Goal: Navigation & Orientation: Go to known website

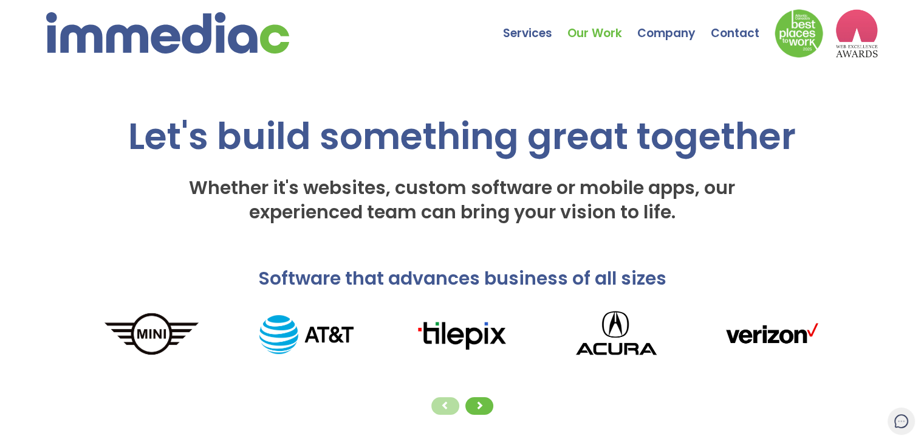
click at [581, 38] on link "Our Work" at bounding box center [603, 24] width 70 height 43
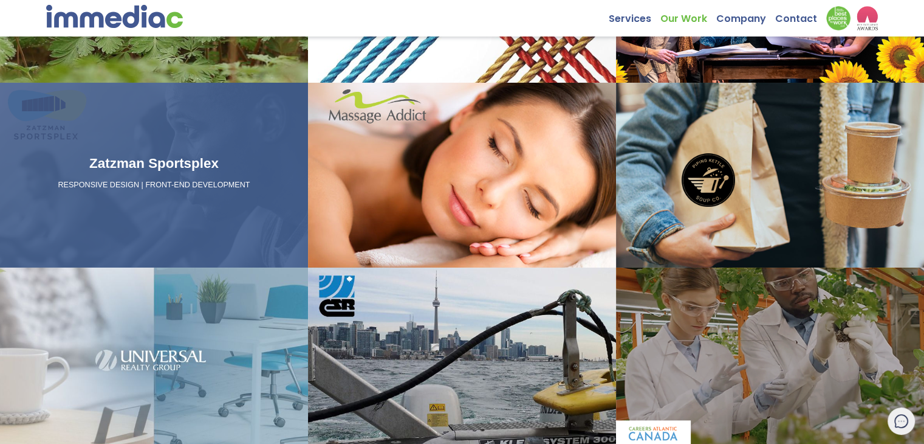
scroll to position [182, 0]
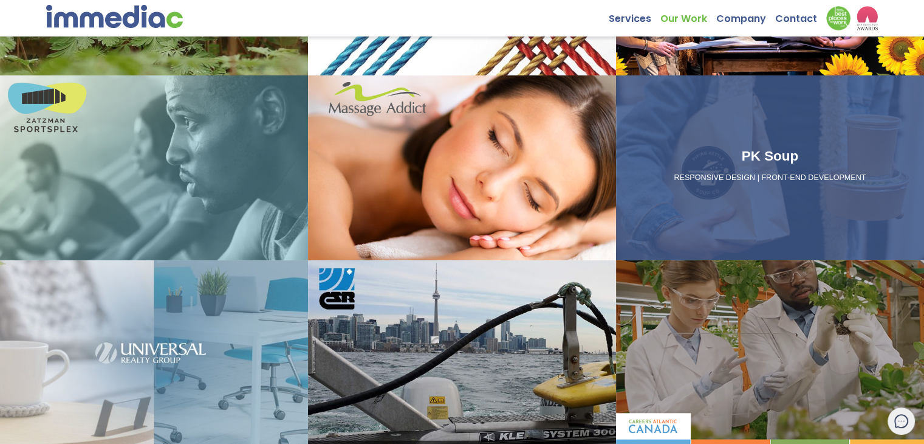
click at [761, 170] on div "PK Soup RESPONSIVE DESIGN | FRONT-END DEVELOPMENT" at bounding box center [770, 168] width 298 height 44
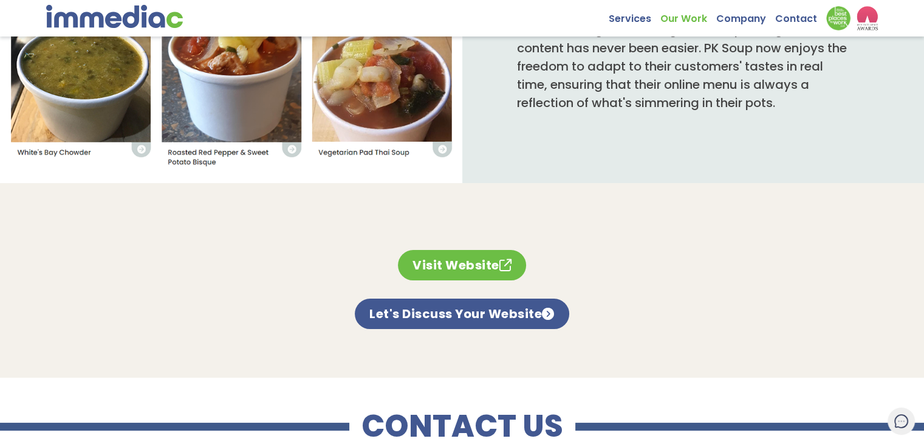
scroll to position [729, 0]
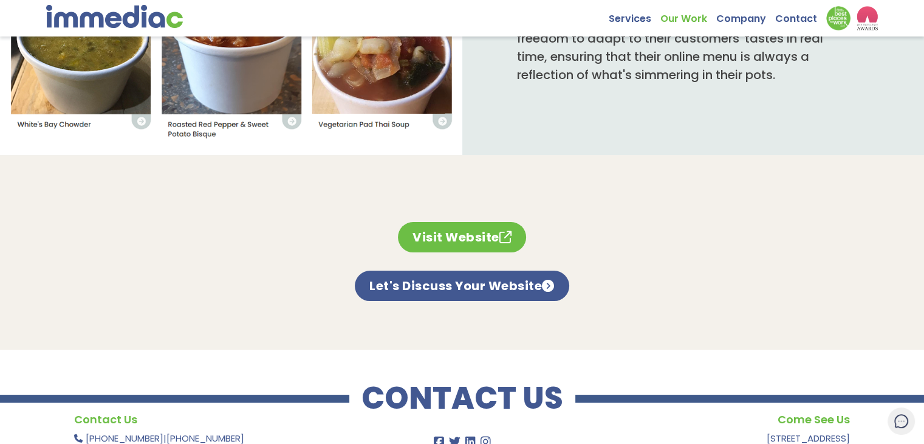
click at [433, 224] on link "Visit Website" at bounding box center [462, 237] width 128 height 30
